Goal: Book appointment/travel/reservation

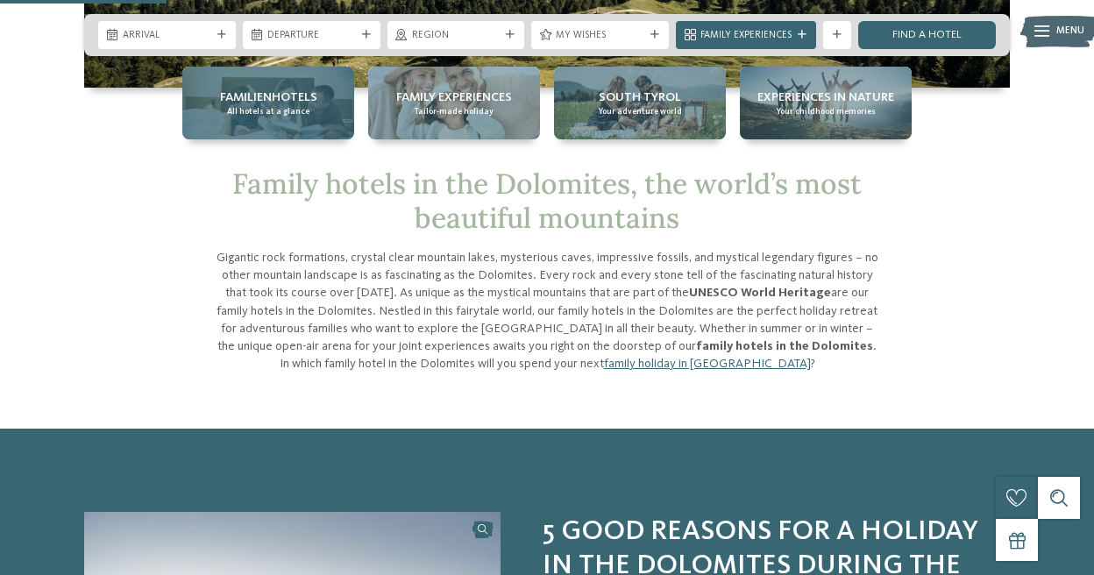
click at [286, 114] on span "All hotels at a glance" at bounding box center [268, 111] width 82 height 11
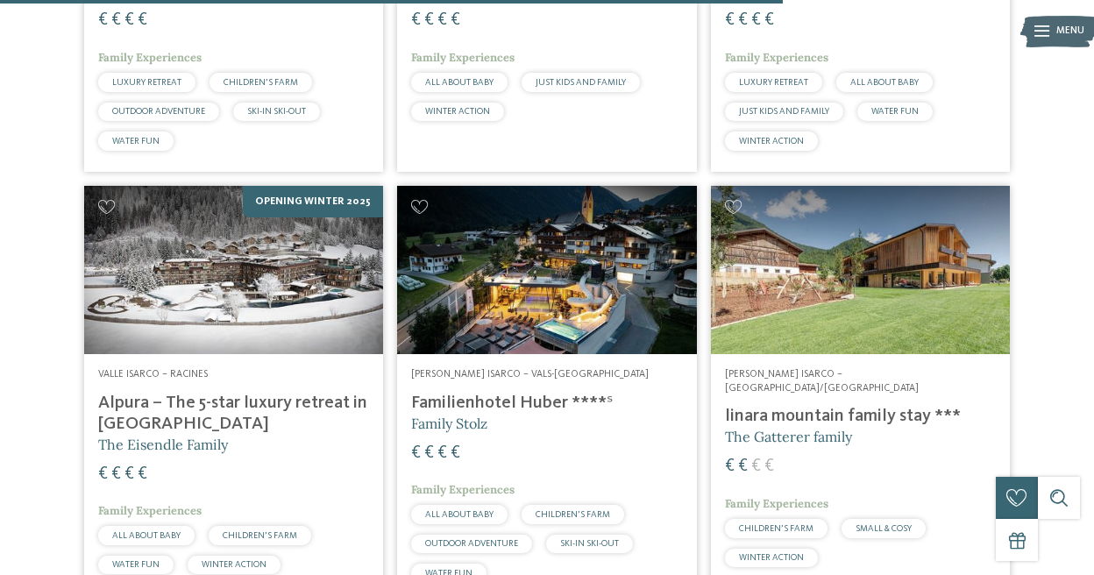
scroll to position [3420, 0]
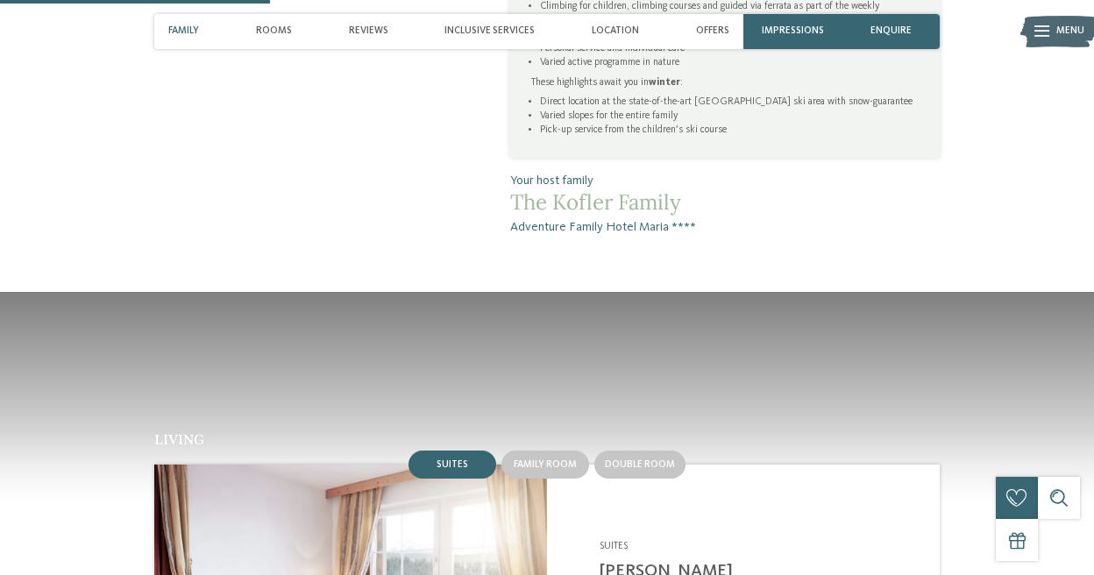
scroll to position [1228, 0]
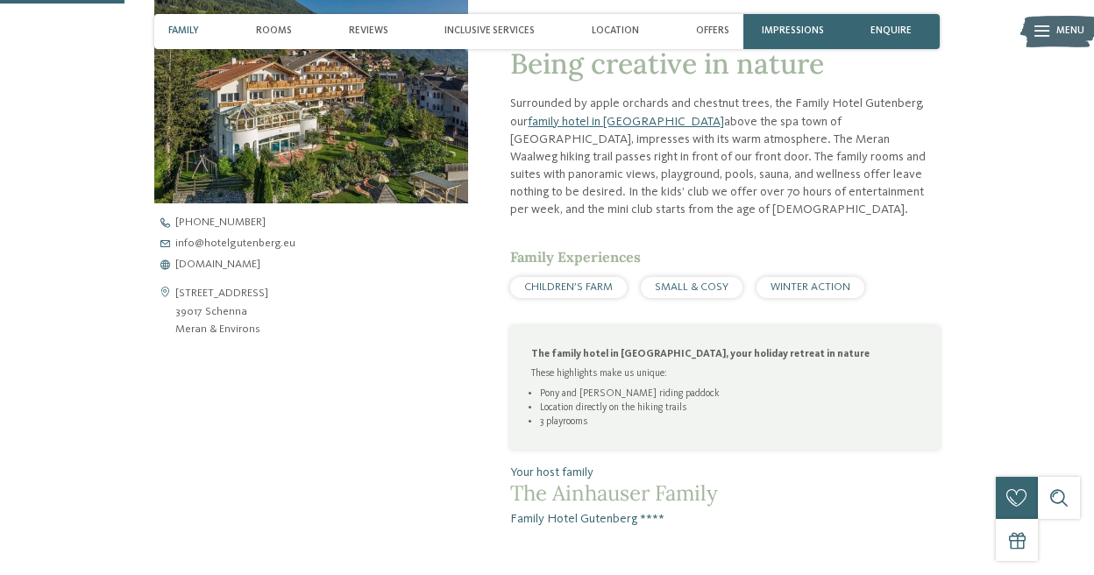
scroll to position [438, 0]
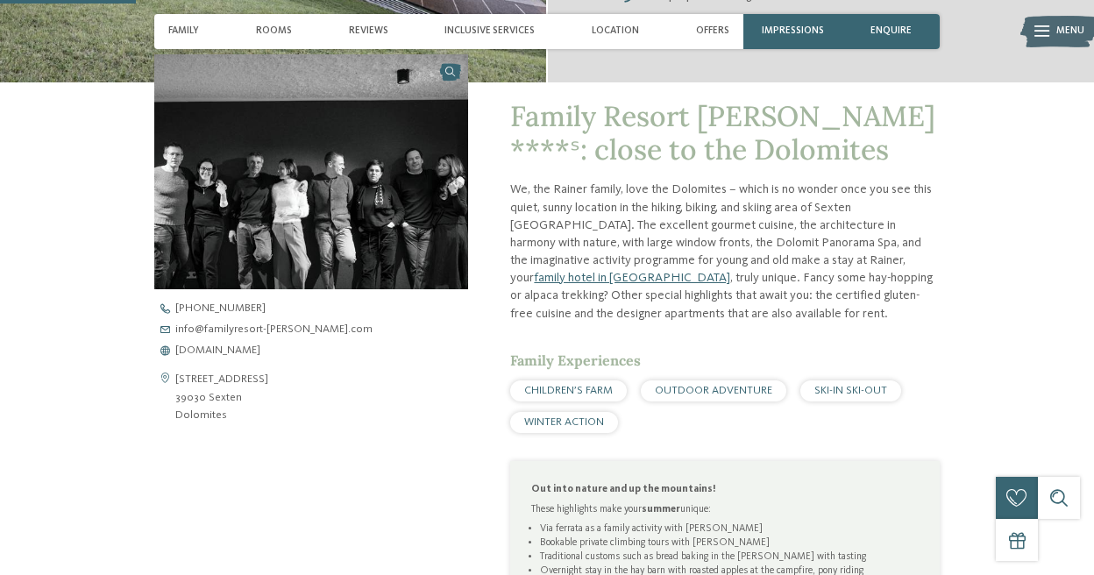
scroll to position [526, 0]
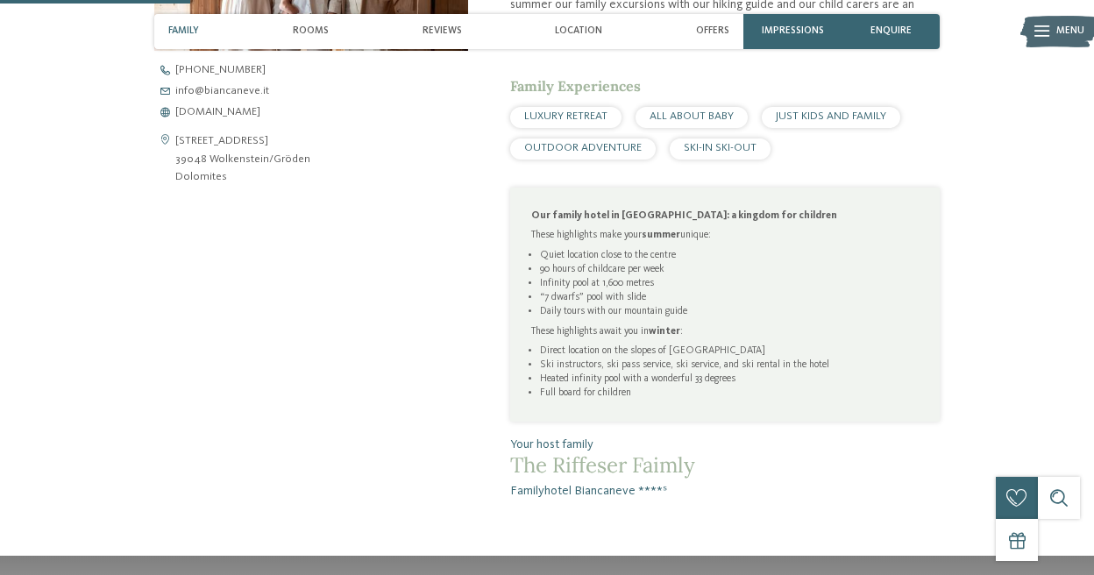
scroll to position [701, 0]
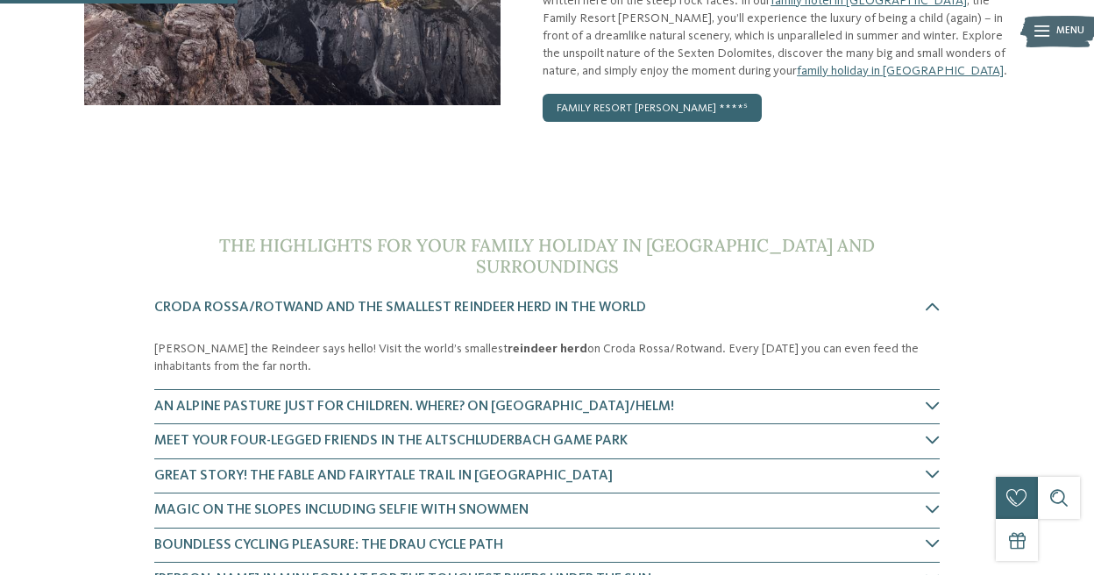
scroll to position [351, 0]
